Goal: Task Accomplishment & Management: Complete application form

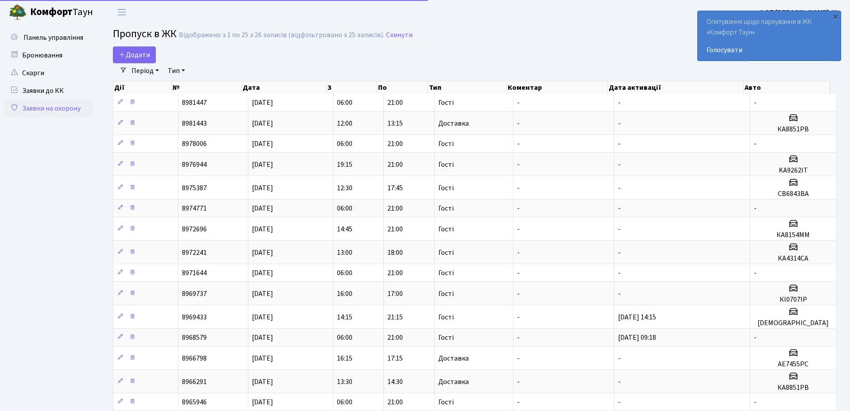
select select "25"
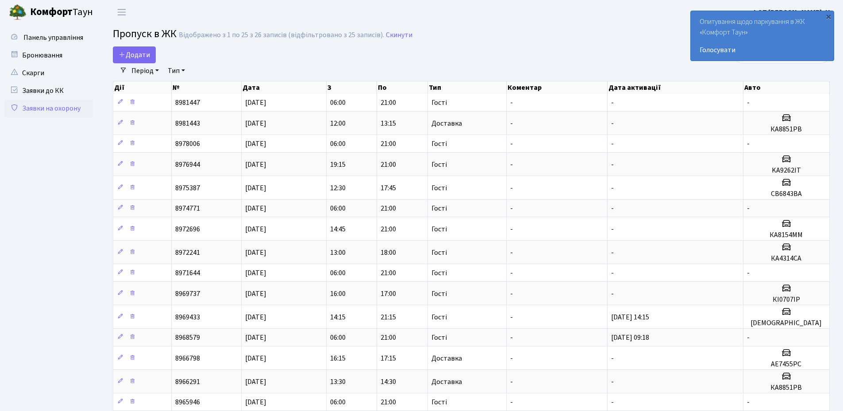
drag, startPoint x: 830, startPoint y: 17, endPoint x: 786, endPoint y: 20, distance: 43.5
click at [830, 17] on div "×" at bounding box center [828, 16] width 9 height 9
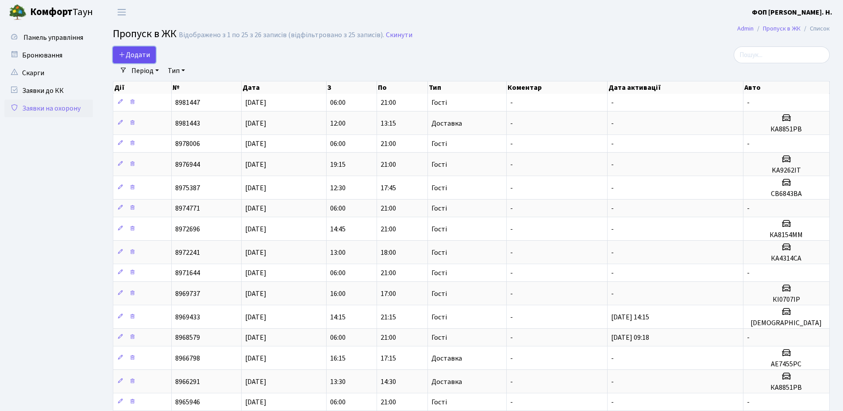
click at [137, 57] on span "Додати" at bounding box center [134, 55] width 31 height 10
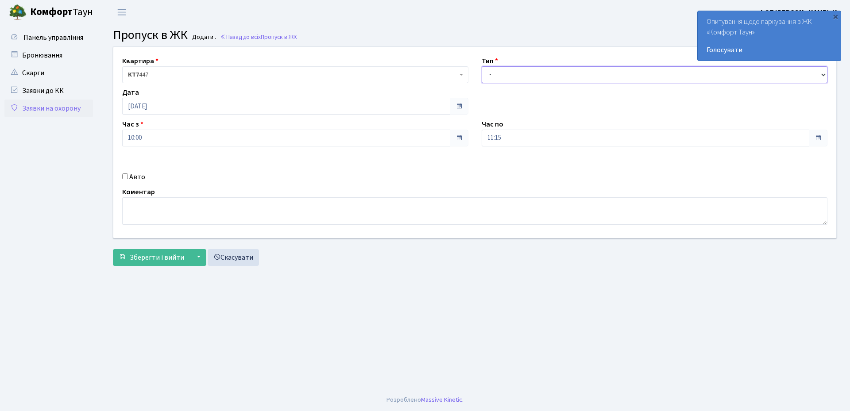
drag, startPoint x: 550, startPoint y: 71, endPoint x: 542, endPoint y: 82, distance: 13.8
click at [550, 71] on select "- Доставка Таксі Гості Сервіс" at bounding box center [655, 74] width 346 height 17
select select "3"
click at [482, 66] on select "- Доставка Таксі Гості Сервіс" at bounding box center [655, 74] width 346 height 17
click at [175, 105] on input "[DATE]" at bounding box center [286, 106] width 328 height 17
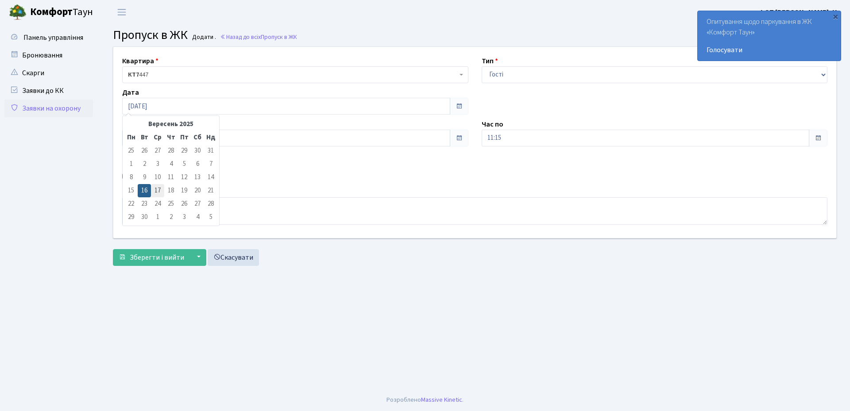
click at [156, 188] on td "17" at bounding box center [157, 190] width 13 height 13
type input "17.09.2025"
click at [526, 144] on input "11:15" at bounding box center [646, 138] width 328 height 17
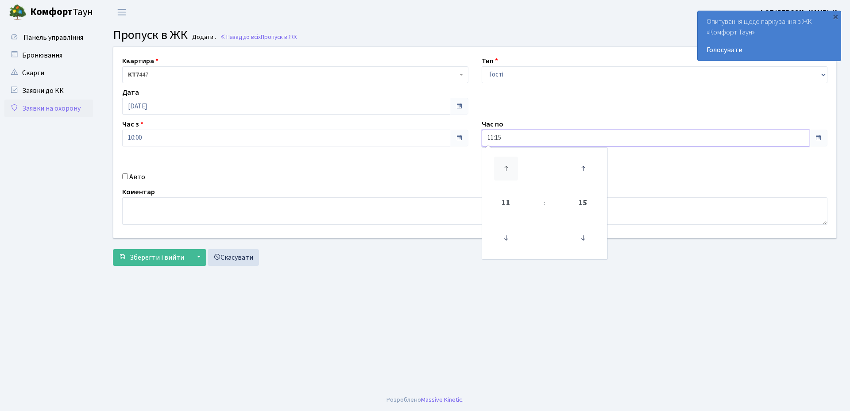
click at [508, 166] on icon at bounding box center [506, 169] width 24 height 24
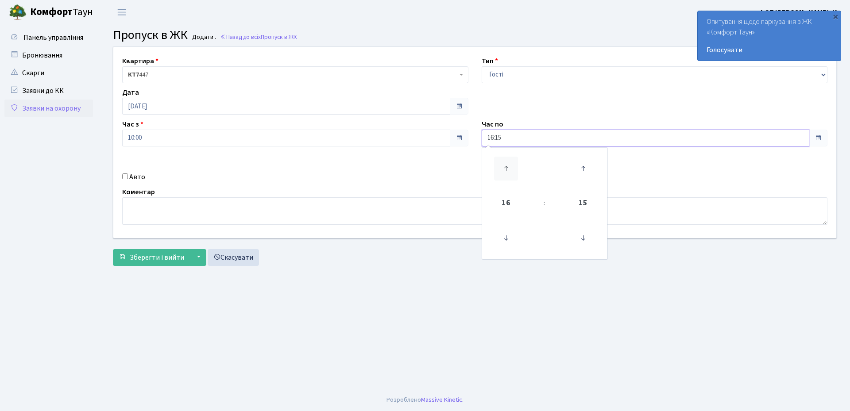
click at [508, 166] on icon at bounding box center [506, 169] width 24 height 24
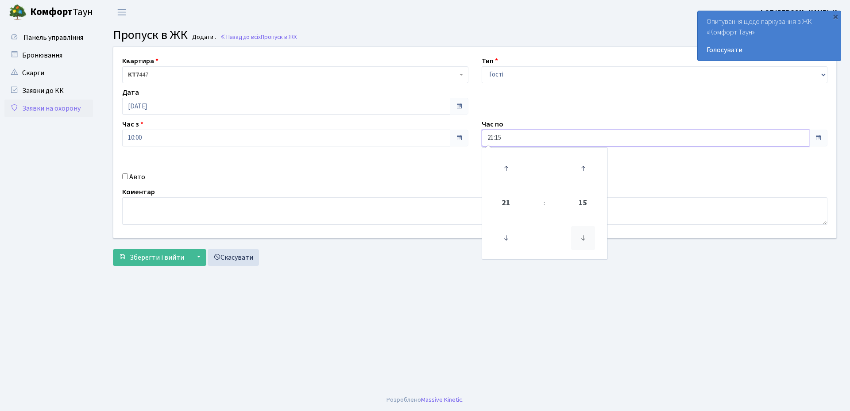
click at [580, 239] on icon at bounding box center [583, 238] width 24 height 24
type input "21:00"
drag, startPoint x: 216, startPoint y: 135, endPoint x: 209, endPoint y: 146, distance: 13.4
click at [216, 136] on input "10:00" at bounding box center [286, 138] width 328 height 17
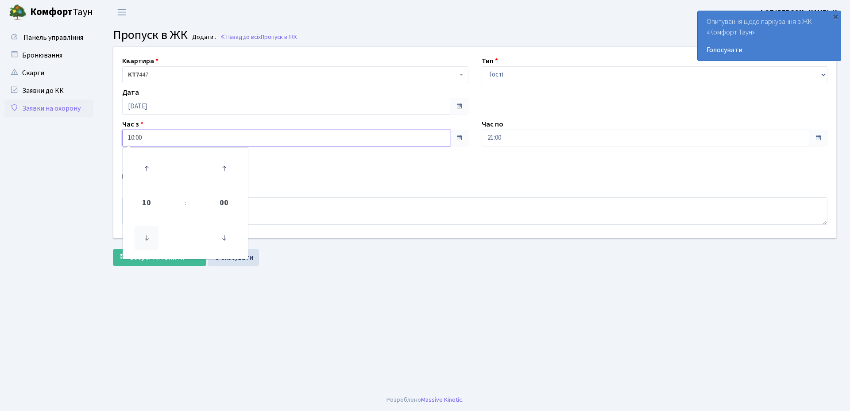
click at [141, 242] on icon at bounding box center [147, 238] width 24 height 24
type input "06:00"
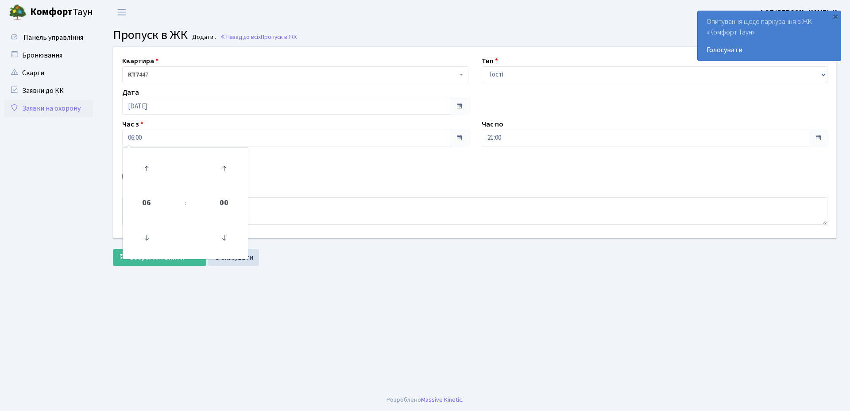
click at [347, 278] on main "Admin Пропуск в ЖК Додати Пропуск в ЖК Додати . Назад до всіх Пропуск в ЖК Квар…" at bounding box center [475, 206] width 750 height 365
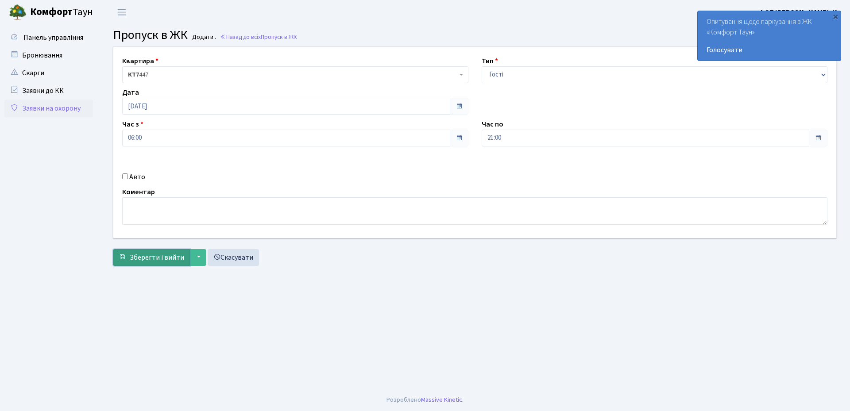
click at [143, 256] on span "Зберегти і вийти" at bounding box center [157, 258] width 54 height 10
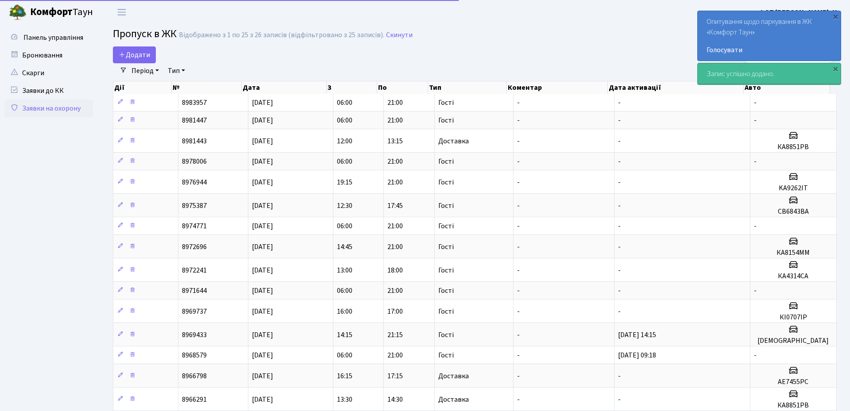
select select "25"
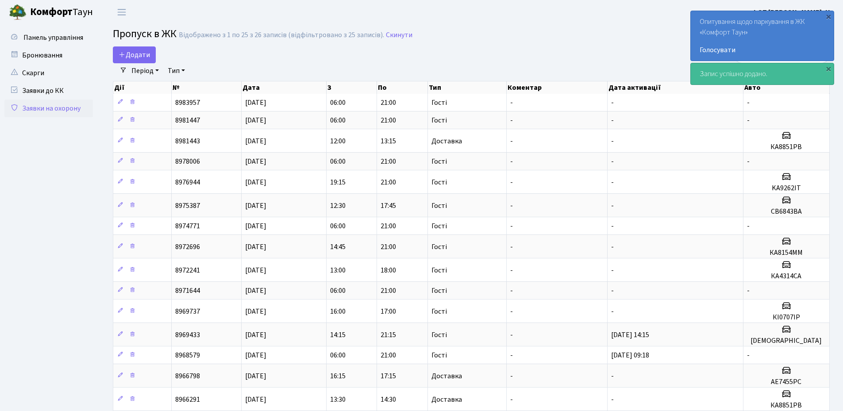
drag, startPoint x: 542, startPoint y: 52, endPoint x: 381, endPoint y: 12, distance: 166.6
click at [542, 53] on div "Додати" at bounding box center [350, 54] width 474 height 17
